Goal: Task Accomplishment & Management: Manage account settings

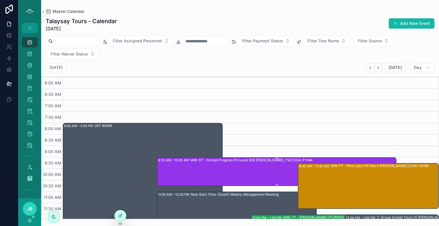
scroll to position [51, 0]
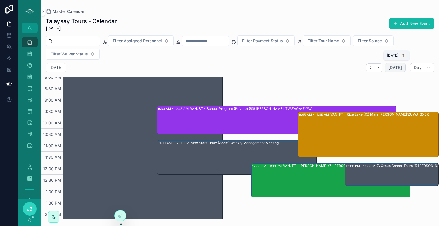
click at [398, 69] on span "[DATE]" at bounding box center [394, 67] width 13 height 5
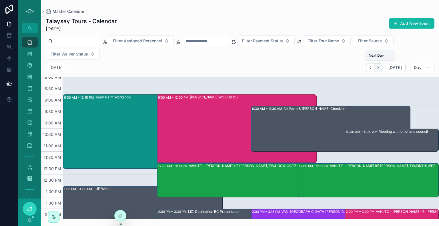
click at [380, 67] on icon "Next" at bounding box center [378, 67] width 4 height 4
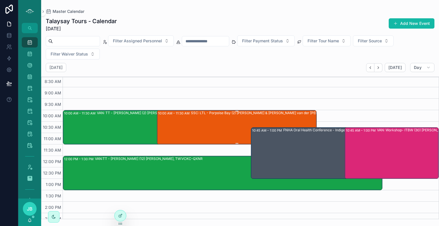
scroll to position [58, 0]
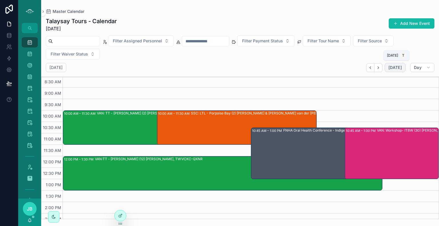
click at [395, 69] on span "[DATE]" at bounding box center [394, 67] width 13 height 5
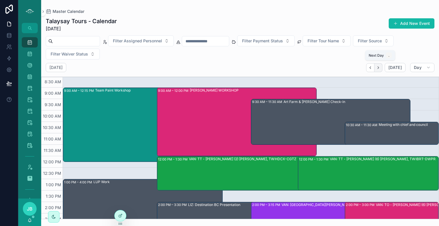
click at [379, 68] on icon "Next" at bounding box center [378, 67] width 4 height 4
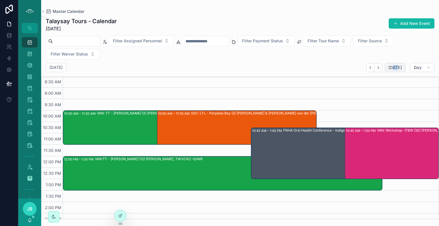
drag, startPoint x: 399, startPoint y: 62, endPoint x: 395, endPoint y: 68, distance: 6.8
click at [395, 68] on div "Talaysay Tours - Calendar [DATE] Add New Event Filter Assigned Personnel Filter…" at bounding box center [240, 116] width 398 height 205
click at [395, 68] on span "[DATE]" at bounding box center [394, 67] width 13 height 5
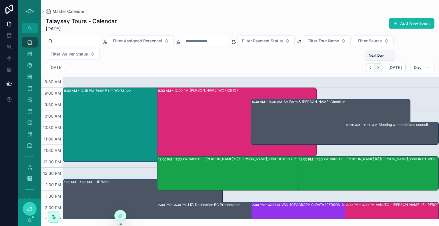
click at [380, 66] on icon "Next" at bounding box center [378, 67] width 4 height 4
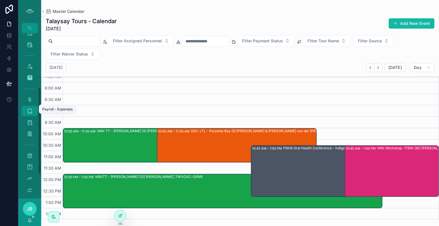
scroll to position [103, 0]
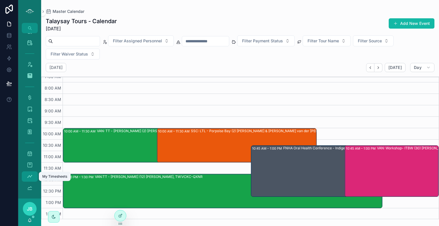
click at [29, 176] on icon "scrollable content" at bounding box center [30, 176] width 6 height 6
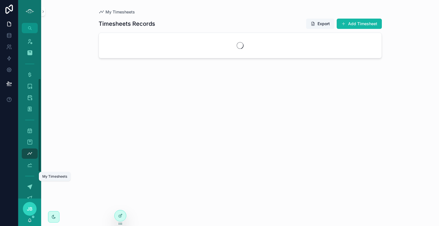
scroll to position [80, 0]
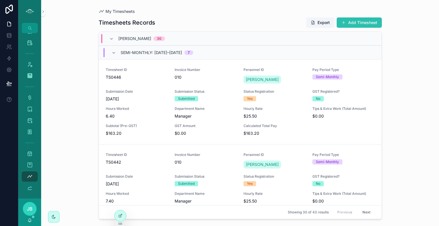
click at [363, 21] on button "Add Timesheet" at bounding box center [358, 22] width 45 height 10
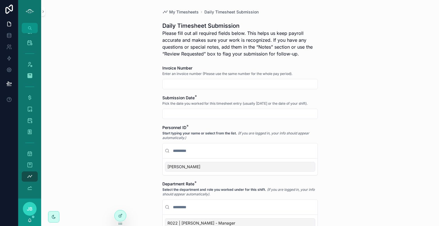
click at [223, 79] on div "scrollable content" at bounding box center [239, 84] width 155 height 10
click at [220, 82] on input "scrollable content" at bounding box center [239, 84] width 155 height 8
type input "***"
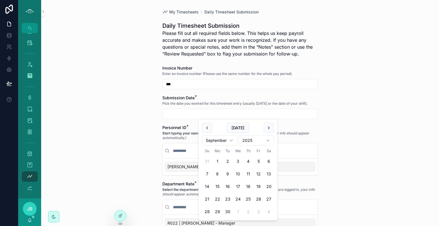
click at [218, 113] on input "scrollable content" at bounding box center [239, 114] width 155 height 8
click at [237, 127] on button "[DATE]" at bounding box center [237, 128] width 23 height 10
type input "*********"
click at [185, 164] on div "[PERSON_NAME]" at bounding box center [240, 167] width 150 height 10
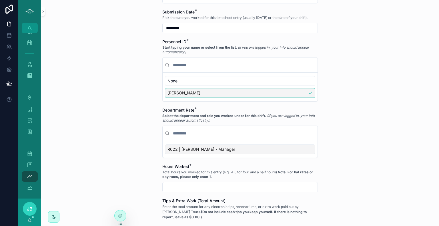
scroll to position [86, 0]
click at [225, 146] on div "R022 | [PERSON_NAME] - Manager" at bounding box center [240, 149] width 150 height 10
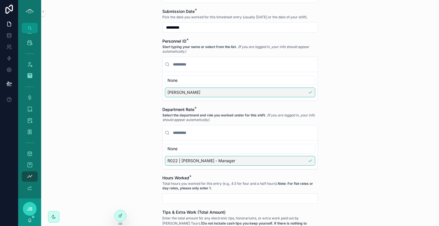
click at [198, 194] on input "scrollable content" at bounding box center [239, 198] width 155 height 8
type input "****"
click at [366, 199] on div "My Timesheets Daily Timesheet Submission Daily Timesheet Submission Please fill…" at bounding box center [240, 113] width 398 height 226
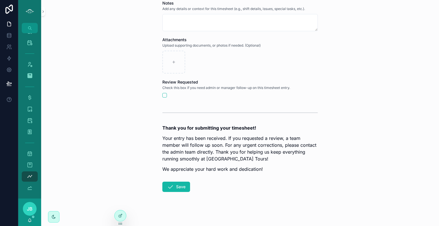
scroll to position [340, 0]
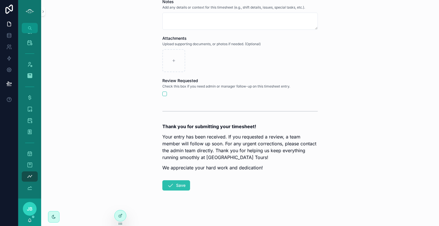
click at [174, 186] on button "Save" at bounding box center [176, 185] width 28 height 10
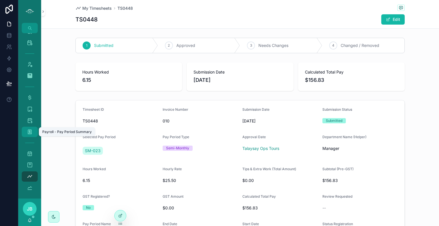
click at [30, 127] on div "Payroll - Pay Period Summary 52" at bounding box center [29, 131] width 9 height 9
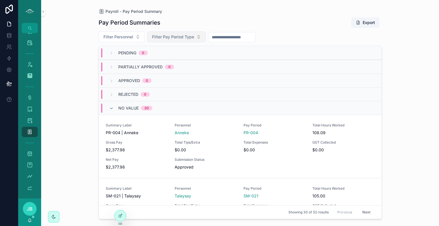
click at [176, 37] on span "Filter Pay Period Type" at bounding box center [173, 37] width 42 height 6
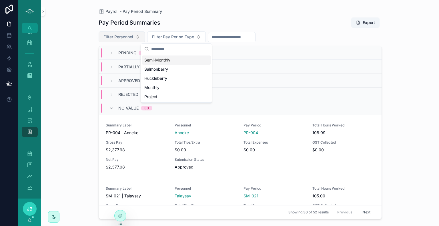
click at [125, 41] on button "Filter Personnel" at bounding box center [122, 36] width 46 height 11
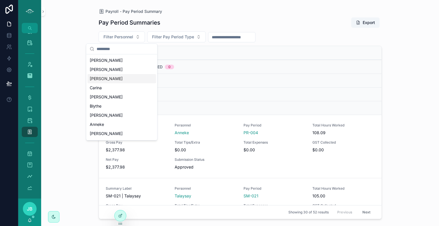
scroll to position [74, 0]
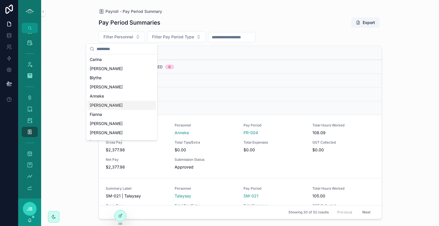
click at [111, 104] on div "[PERSON_NAME]" at bounding box center [121, 105] width 69 height 9
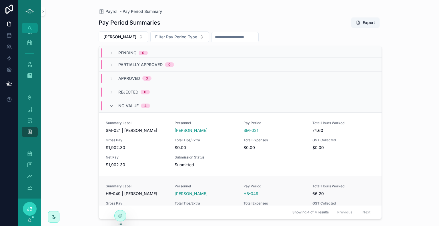
scroll to position [1, 0]
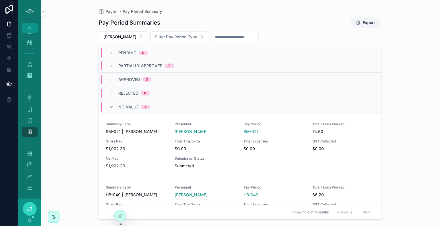
click at [135, 64] on span "Partially Approved" at bounding box center [140, 66] width 44 height 6
click at [113, 107] on icon "scrollable content" at bounding box center [111, 107] width 5 height 5
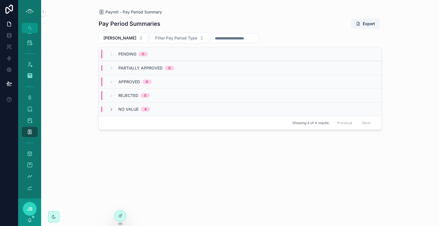
scroll to position [0, 0]
click at [111, 108] on icon "scrollable content" at bounding box center [111, 109] width 5 height 5
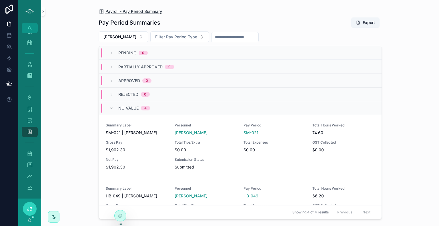
click at [129, 11] on span "Payroll - Pay Period Summary" at bounding box center [133, 12] width 57 height 6
click at [121, 40] on button "Filter Personnel" at bounding box center [122, 36] width 46 height 11
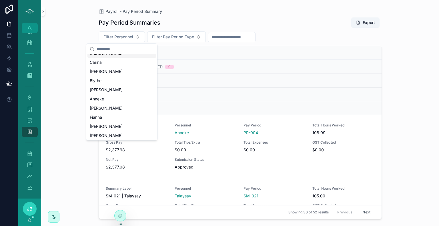
scroll to position [71, 0]
click at [95, 104] on div "[PERSON_NAME]" at bounding box center [121, 107] width 69 height 9
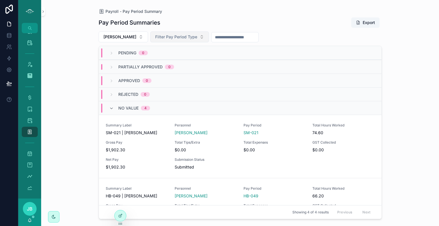
click at [165, 36] on span "Filter Pay Period Type" at bounding box center [176, 37] width 42 height 6
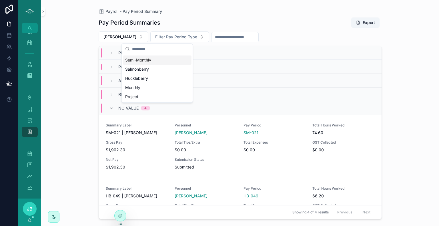
click at [151, 62] on div "Semi-Monthly" at bounding box center [157, 59] width 69 height 9
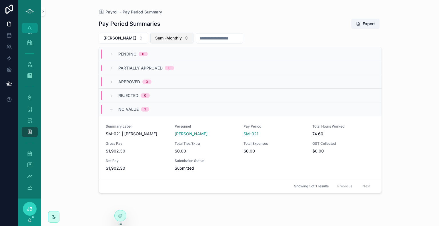
click at [150, 35] on button "Semi-Monthly" at bounding box center [171, 38] width 43 height 11
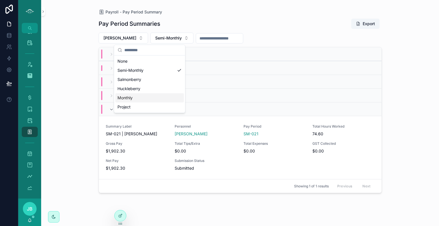
click at [137, 100] on div "Monthly" at bounding box center [149, 97] width 69 height 9
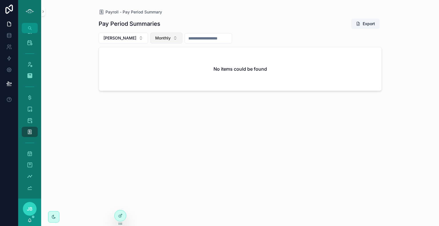
click at [150, 39] on button "Monthly" at bounding box center [166, 38] width 32 height 11
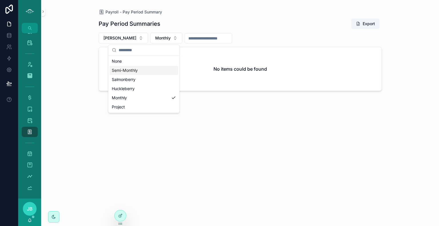
click at [131, 71] on div "Semi-Monthly" at bounding box center [143, 70] width 69 height 9
